Goal: Information Seeking & Learning: Learn about a topic

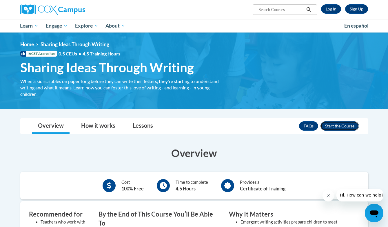
click at [343, 126] on button "Enroll" at bounding box center [339, 125] width 39 height 9
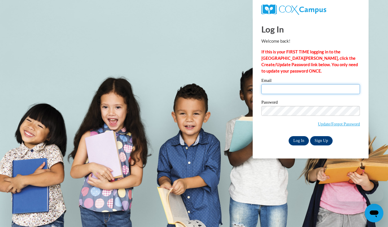
type input "lahayes2@crimson.ua.edu"
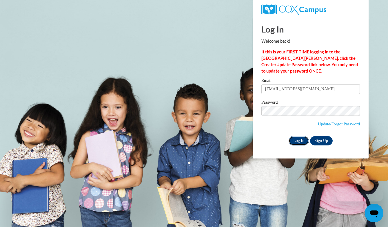
click at [296, 140] on input "Log In" at bounding box center [299, 140] width 20 height 9
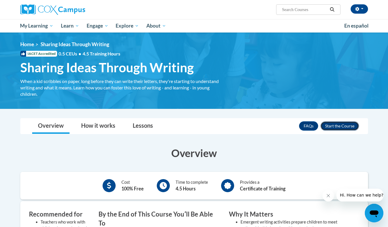
click at [343, 126] on button "Enroll" at bounding box center [339, 125] width 39 height 9
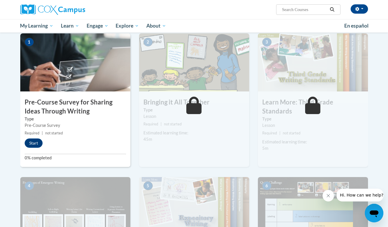
scroll to position [128, 0]
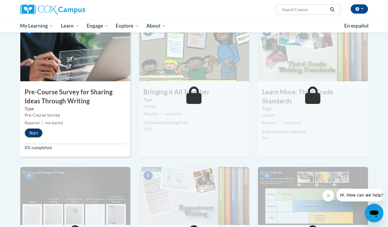
click at [36, 135] on button "Start" at bounding box center [34, 132] width 18 height 9
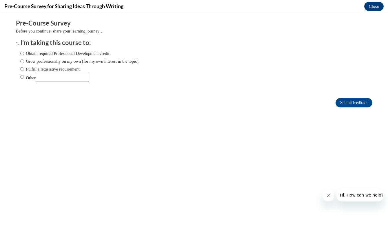
scroll to position [0, 0]
click at [50, 54] on label "Obtain required Professional Development credit." at bounding box center [65, 53] width 90 height 6
click at [24, 54] on input "Obtain required Professional Development credit." at bounding box center [22, 53] width 4 height 6
radio input "true"
click at [349, 102] on input "Submit feedback" at bounding box center [353, 102] width 36 height 9
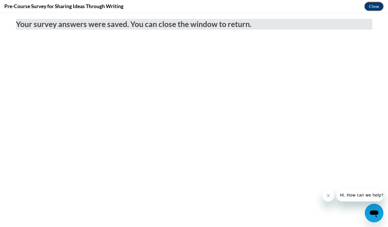
click at [368, 5] on button "Close" at bounding box center [373, 6] width 19 height 9
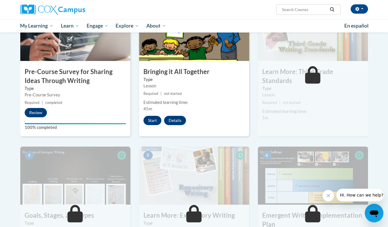
scroll to position [139, 0]
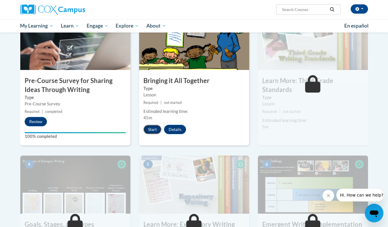
click at [153, 131] on button "Start" at bounding box center [152, 129] width 18 height 9
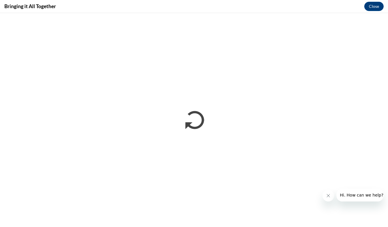
scroll to position [0, 0]
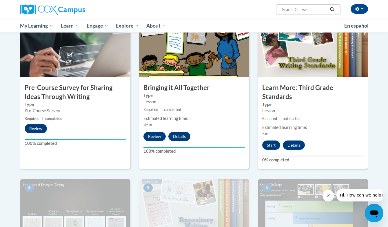
scroll to position [134, 0]
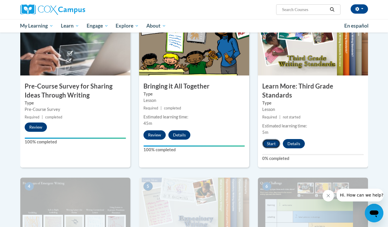
click at [271, 139] on button "Start" at bounding box center [271, 143] width 18 height 9
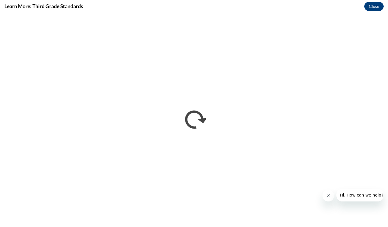
scroll to position [0, 0]
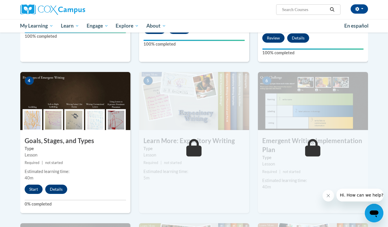
scroll to position [240, 0]
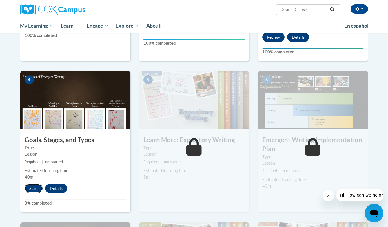
click at [35, 183] on button "Start" at bounding box center [34, 187] width 18 height 9
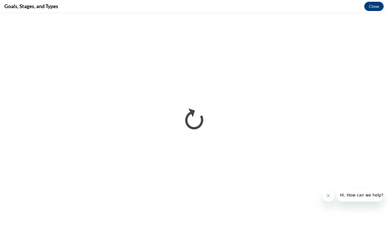
scroll to position [0, 0]
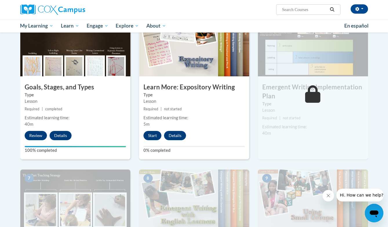
scroll to position [292, 0]
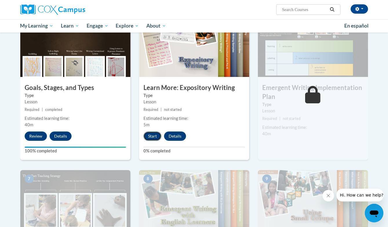
click at [158, 131] on button "Start" at bounding box center [152, 135] width 18 height 9
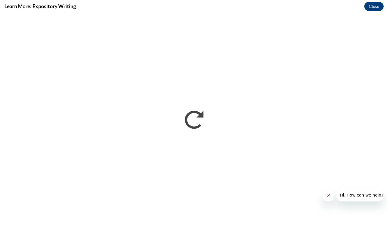
scroll to position [0, 0]
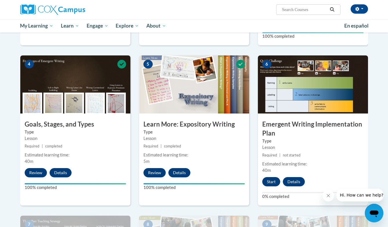
scroll to position [256, 0]
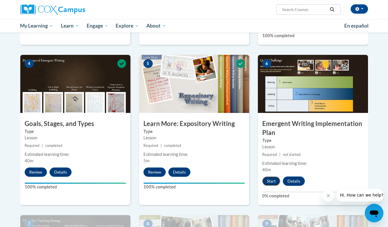
click at [270, 176] on button "Start" at bounding box center [271, 180] width 18 height 9
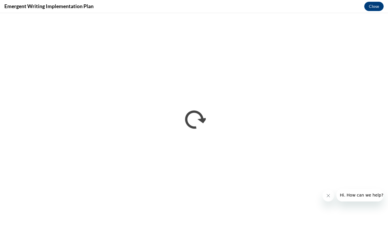
scroll to position [0, 0]
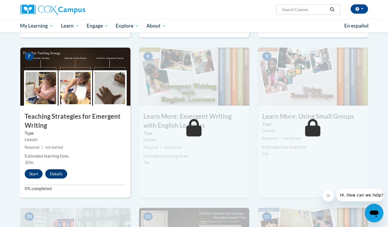
scroll to position [438, 0]
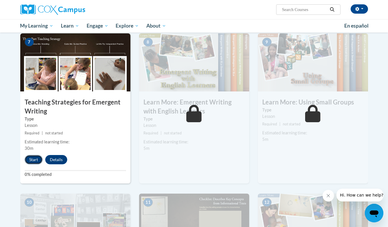
click at [34, 155] on button "Start" at bounding box center [34, 159] width 18 height 9
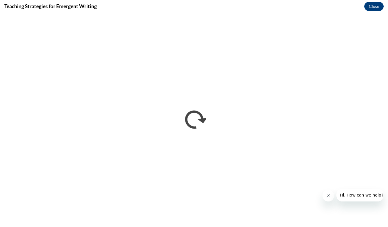
scroll to position [0, 0]
